Goal: Find specific page/section: Find specific page/section

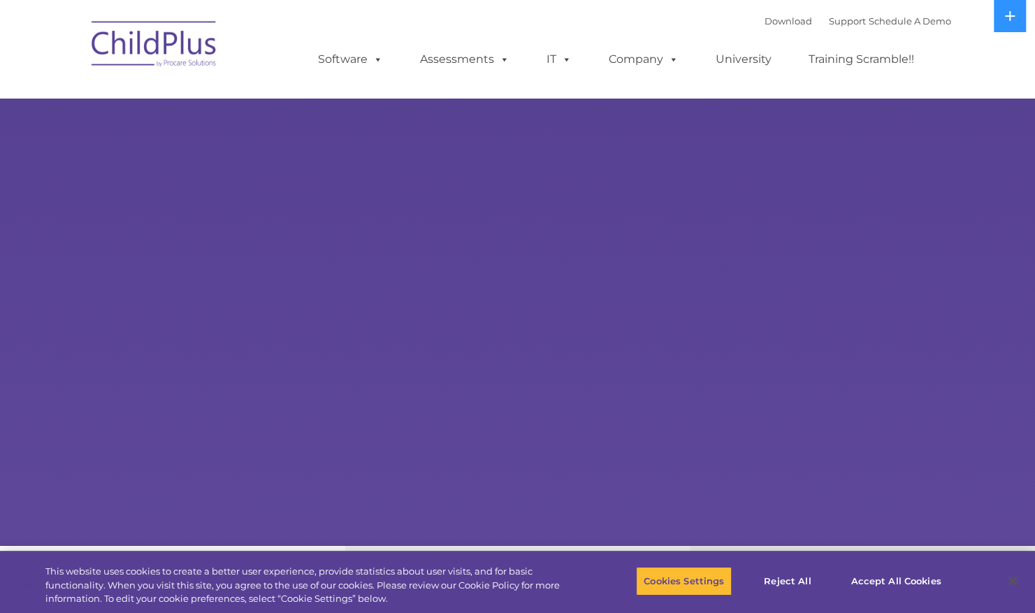
select select "MEDIUM"
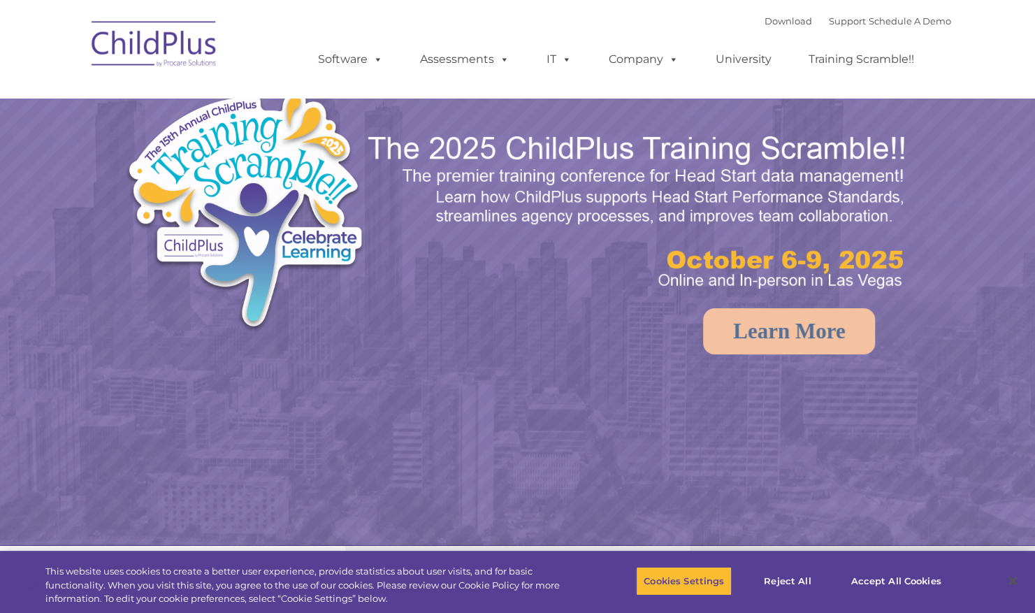
select select "MEDIUM"
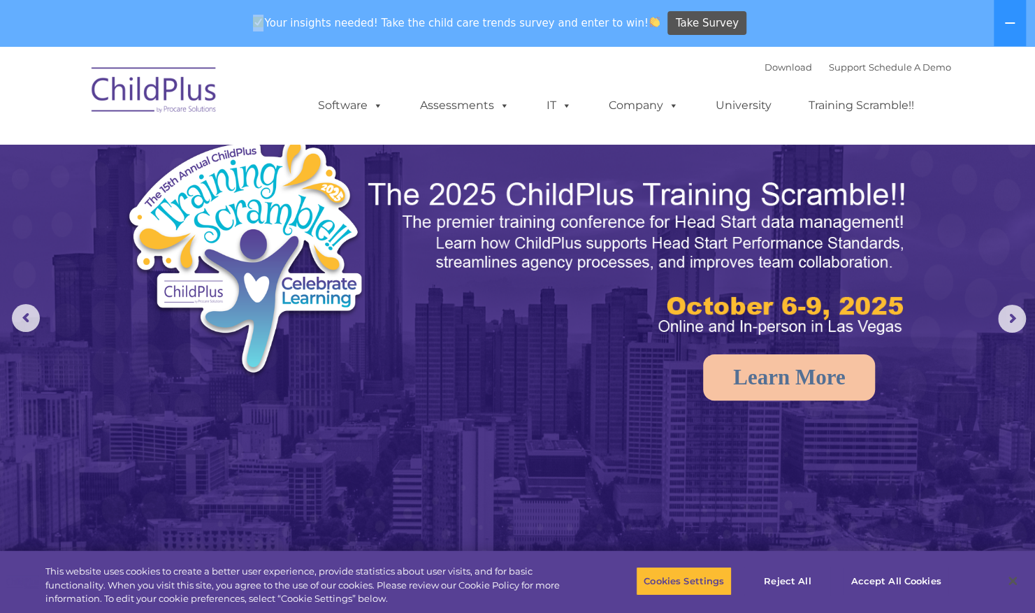
drag, startPoint x: 1031, startPoint y: 36, endPoint x: 1034, endPoint y: 171, distance: 134.9
